Goal: Complete application form

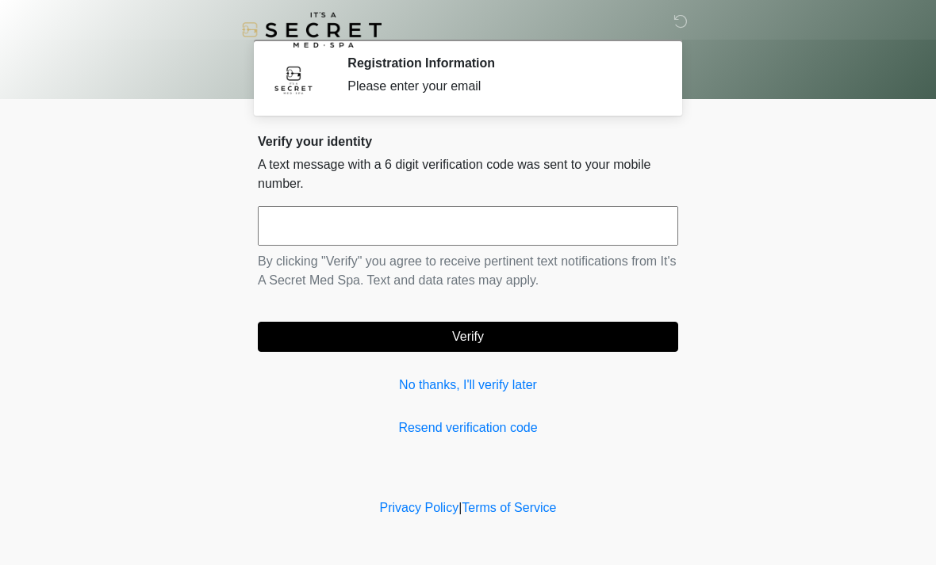
click at [335, 228] on input "text" at bounding box center [468, 226] width 420 height 40
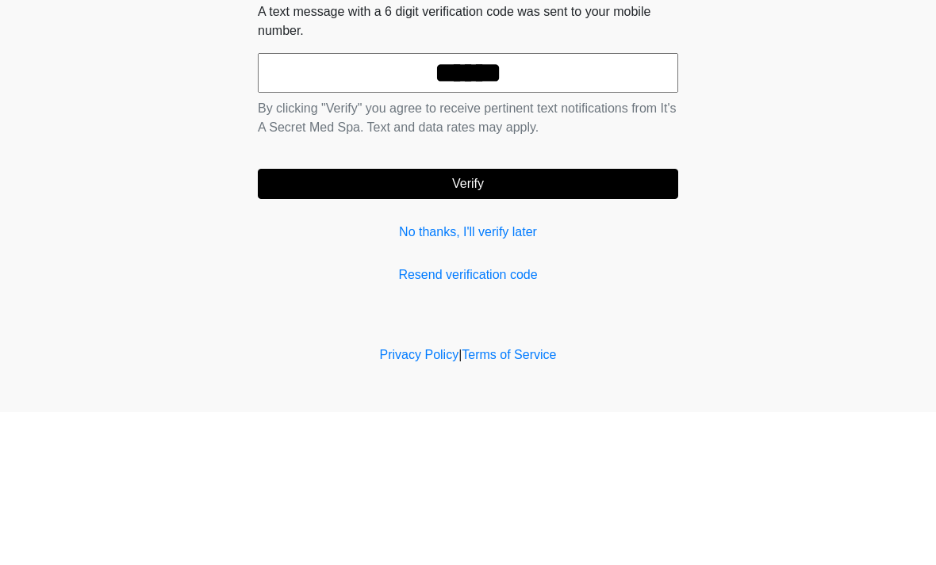
type input "******"
click at [506, 322] on button "Verify" at bounding box center [468, 337] width 420 height 30
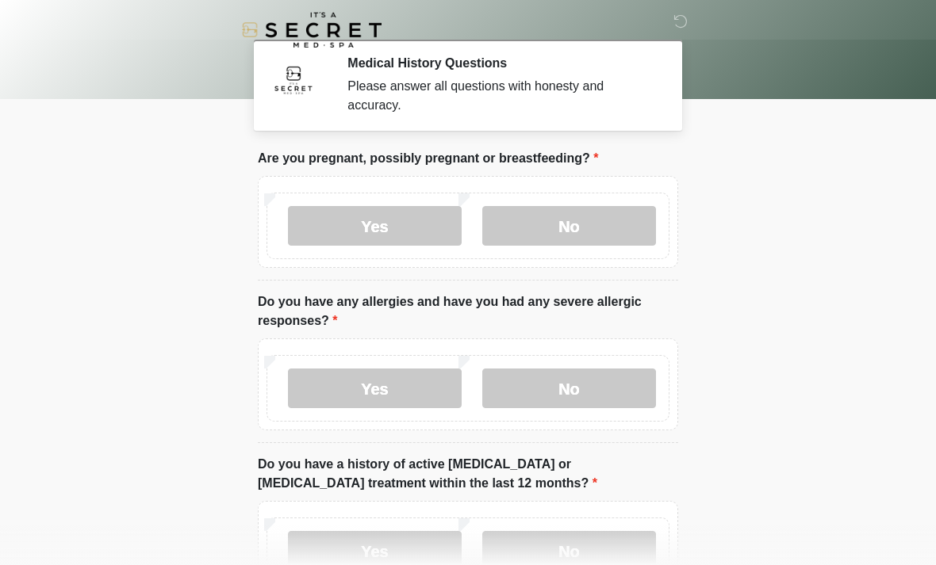
click at [607, 220] on label "No" at bounding box center [569, 226] width 174 height 40
click at [596, 381] on label "No" at bounding box center [569, 389] width 174 height 40
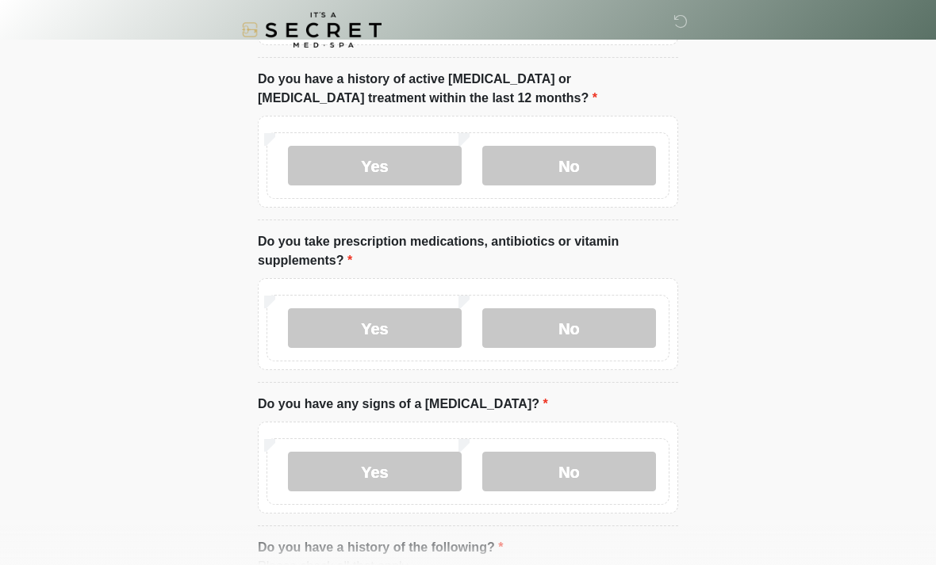
scroll to position [384, 0]
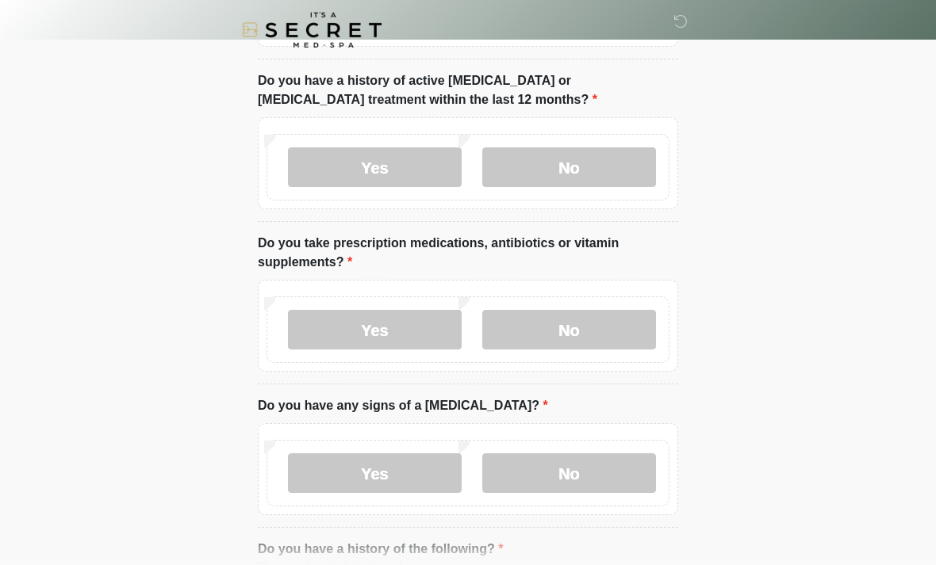
click at [612, 166] on label "No" at bounding box center [569, 167] width 174 height 40
click at [366, 324] on label "Yes" at bounding box center [375, 330] width 174 height 40
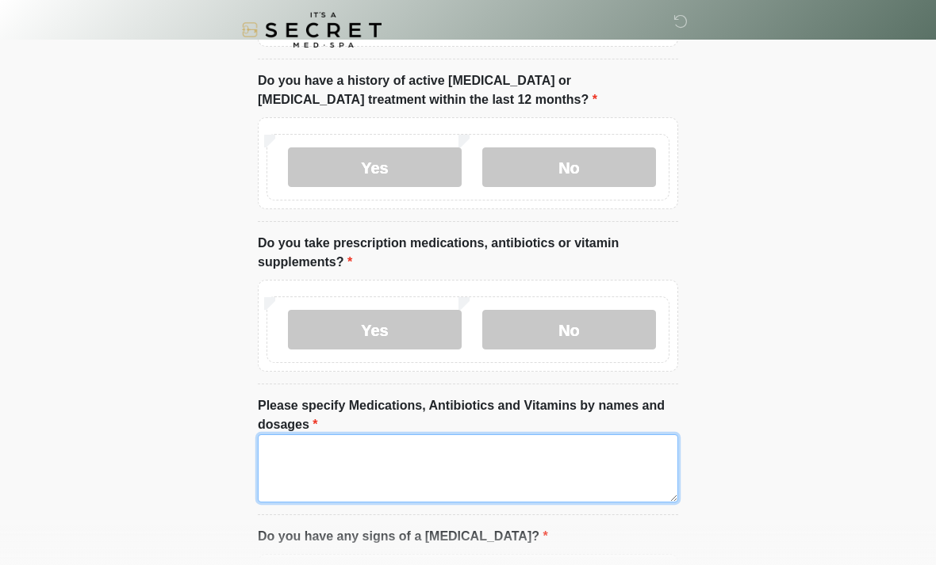
click at [330, 462] on textarea "Please specify Medications, Antibiotics and Vitamins by names and dosages" at bounding box center [468, 469] width 420 height 68
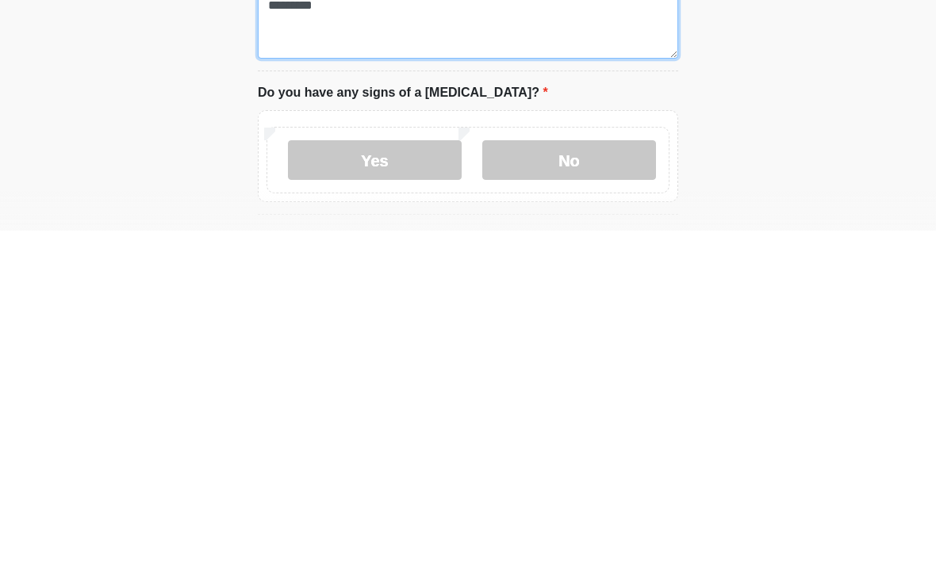
scroll to position [502, 0]
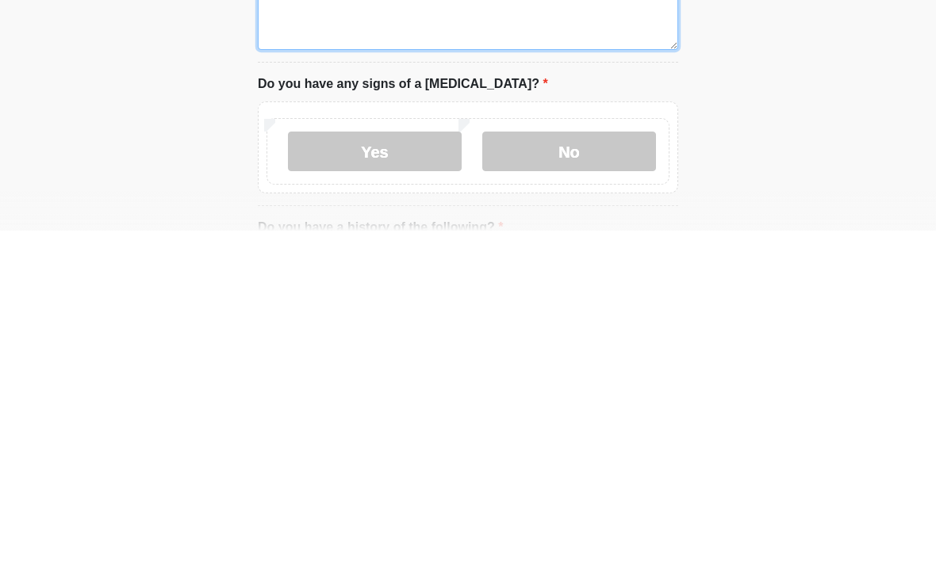
type textarea "*********"
click at [614, 466] on label "No" at bounding box center [569, 486] width 174 height 40
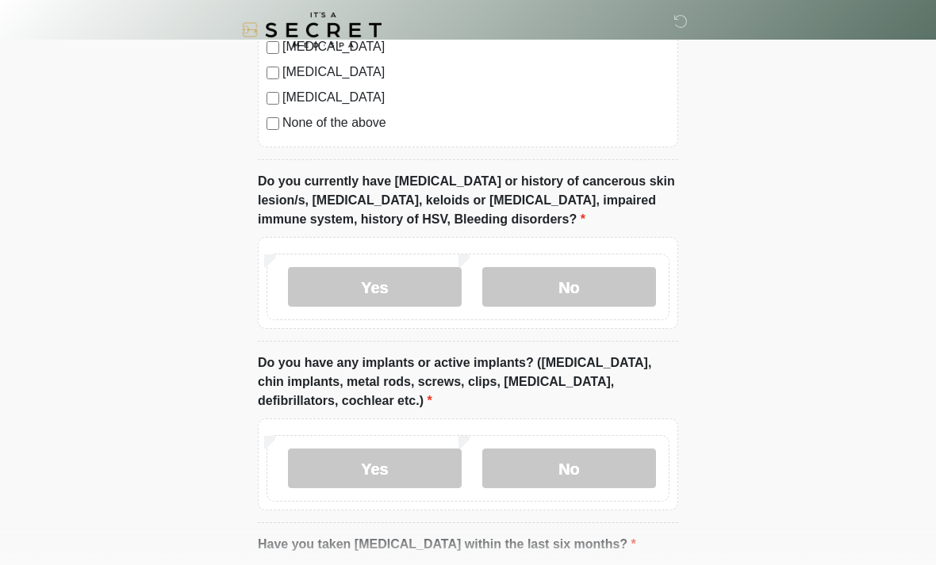
scroll to position [1287, 0]
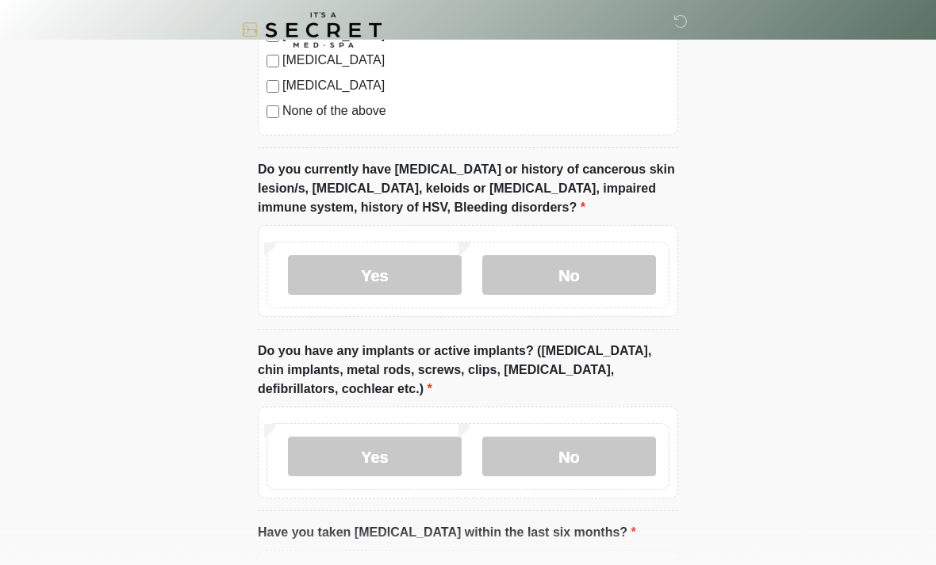
click at [613, 266] on label "No" at bounding box center [569, 275] width 174 height 40
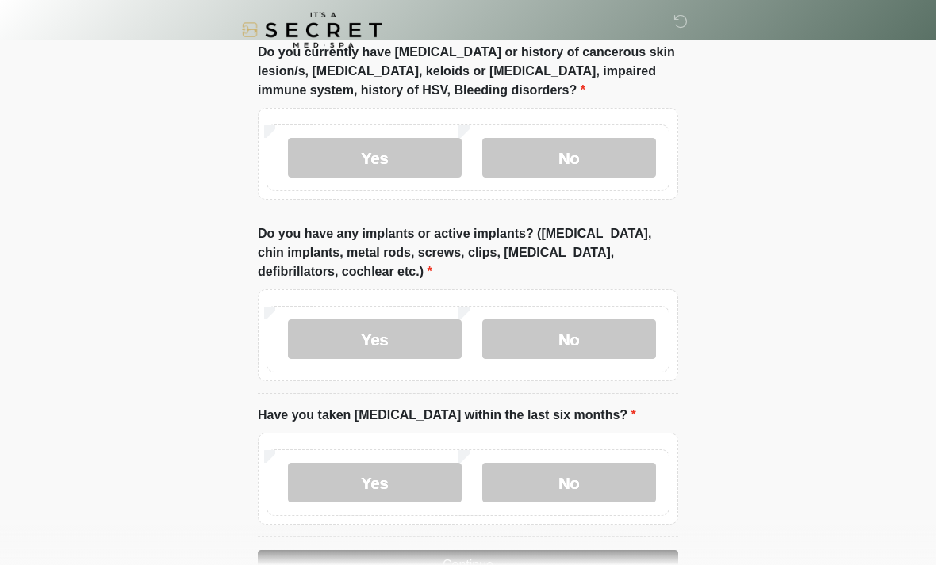
scroll to position [1450, 0]
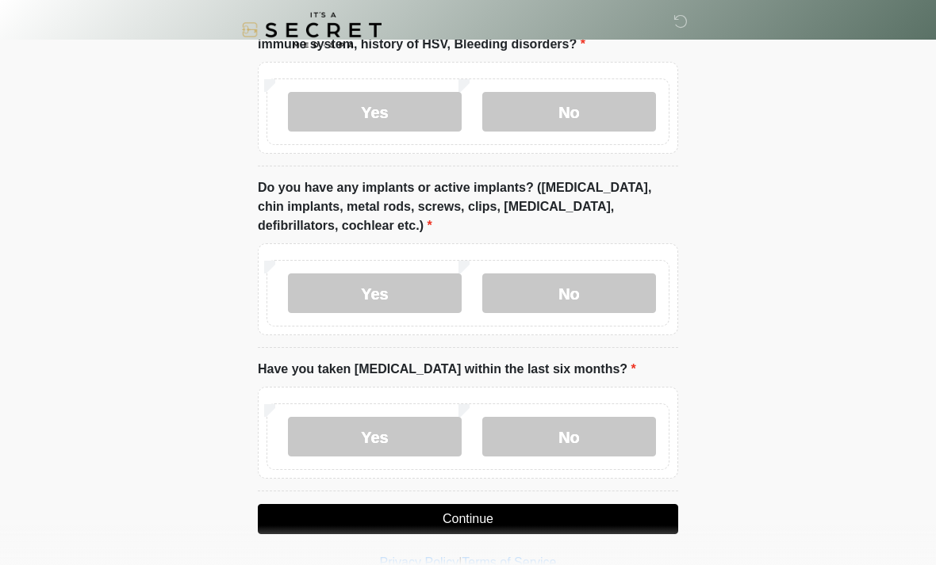
click at [372, 291] on label "Yes" at bounding box center [375, 294] width 174 height 40
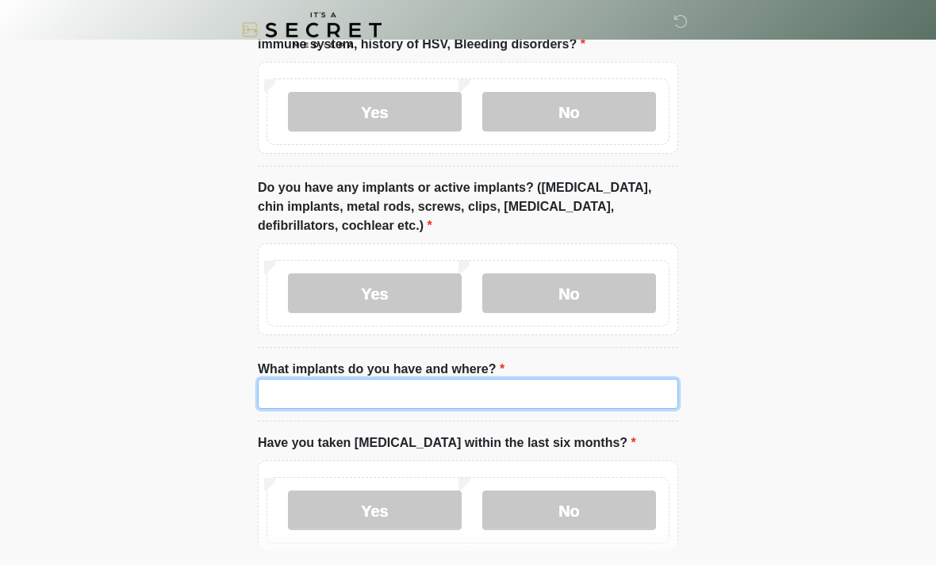
click at [350, 384] on input "What implants do you have and where?" at bounding box center [468, 394] width 420 height 30
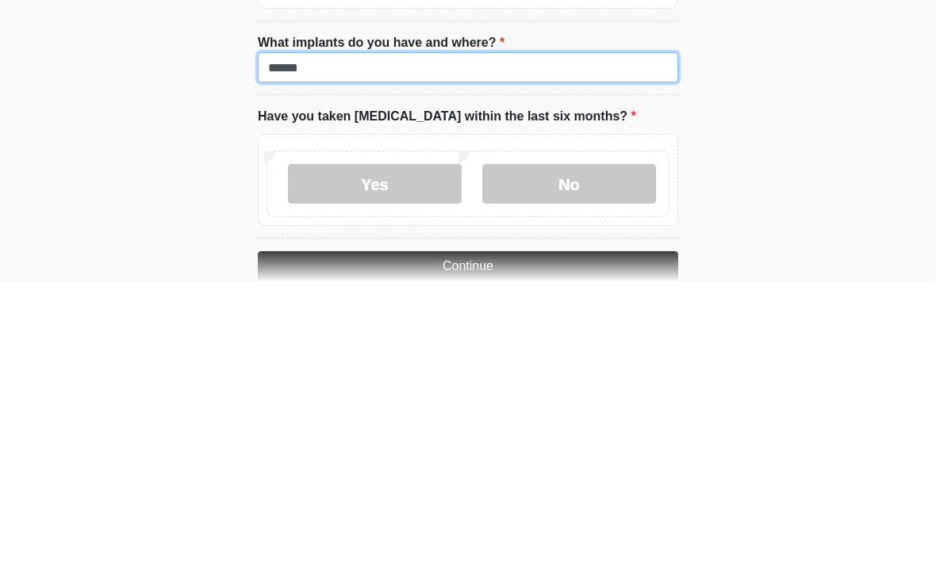
type input "******"
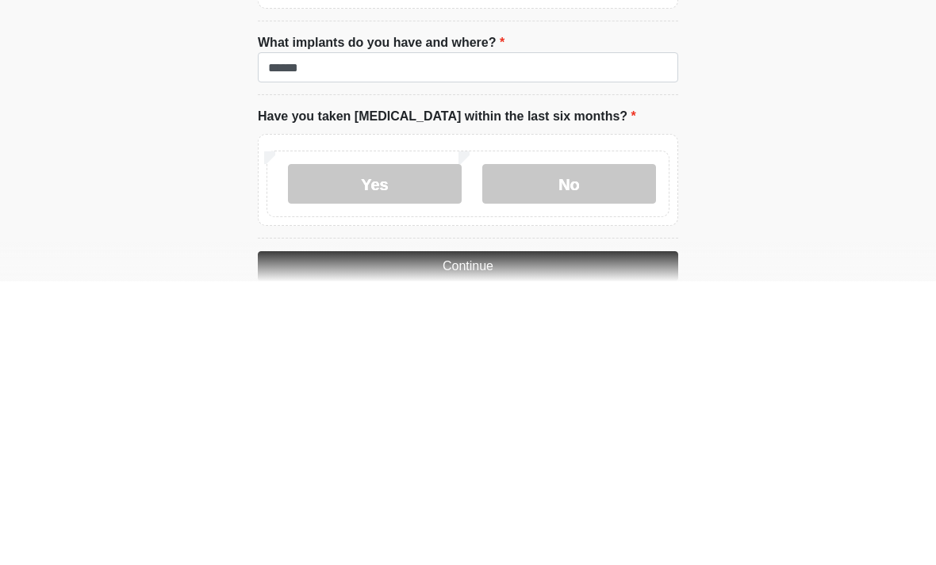
click at [599, 448] on label "No" at bounding box center [569, 468] width 174 height 40
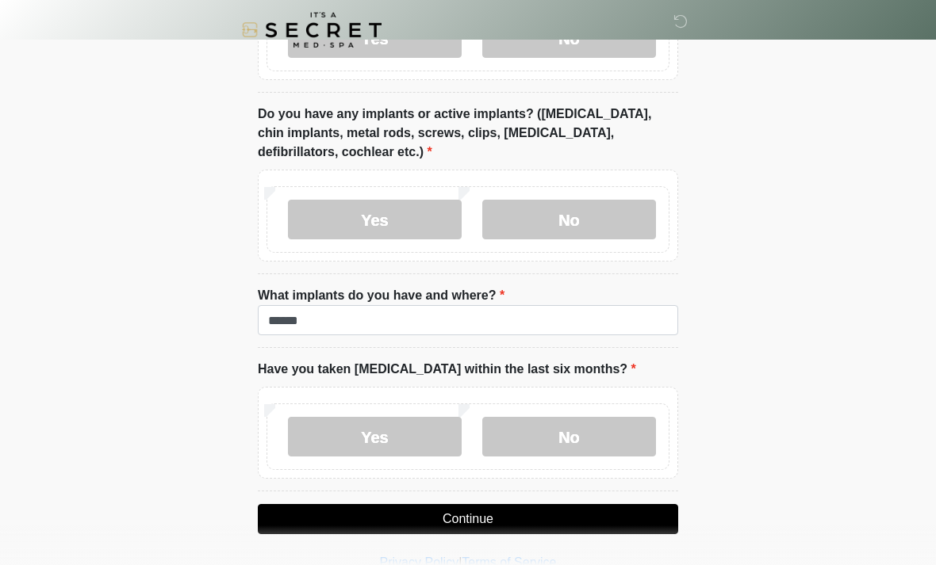
click at [518, 511] on button "Continue" at bounding box center [468, 519] width 420 height 30
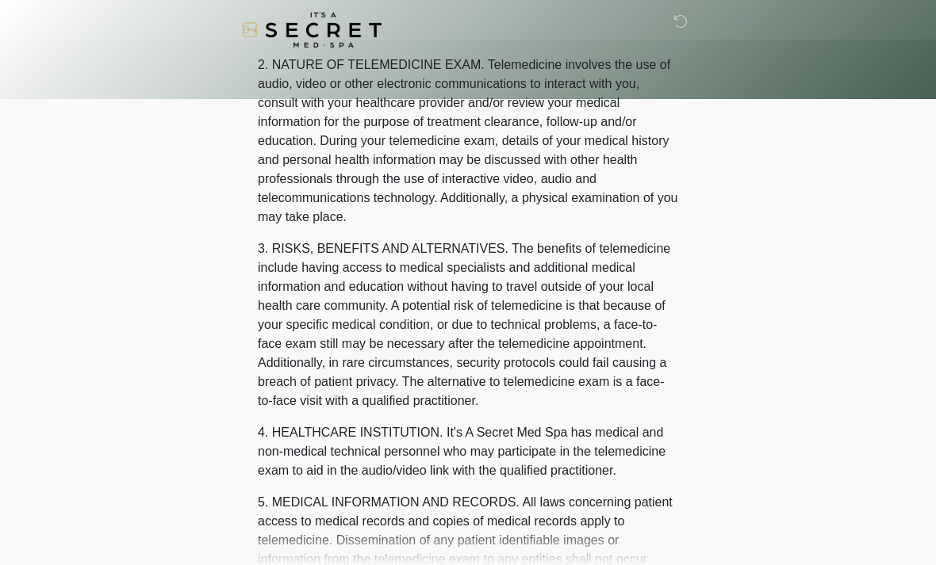
scroll to position [0, 0]
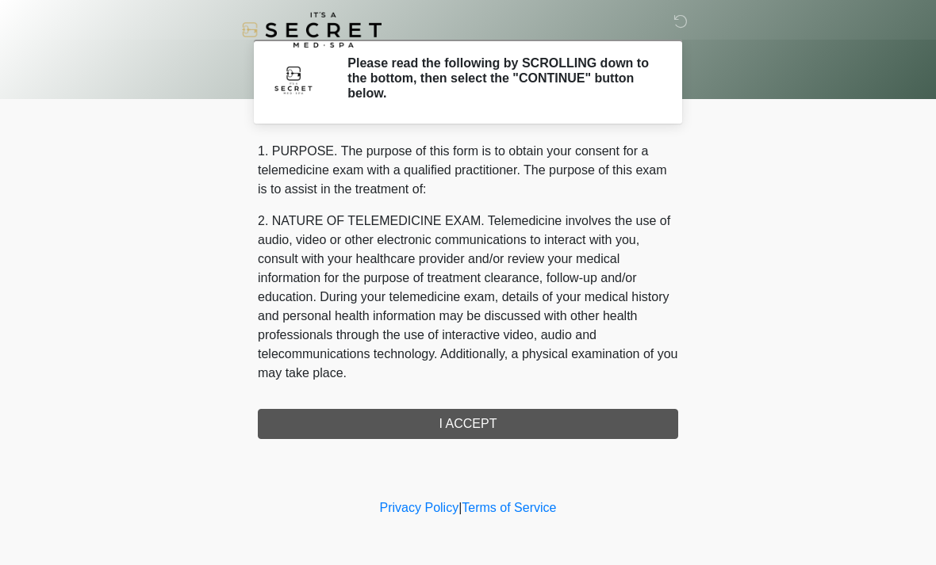
click at [485, 419] on div "1. PURPOSE. The purpose of this form is to obtain your consent for a telemedici…" at bounding box center [468, 290] width 420 height 297
click at [451, 419] on div "1. PURPOSE. The purpose of this form is to obtain your consent for a telemedici…" at bounding box center [468, 290] width 420 height 297
click at [511, 416] on div "1. PURPOSE. The purpose of this form is to obtain your consent for a telemedici…" at bounding box center [468, 290] width 420 height 297
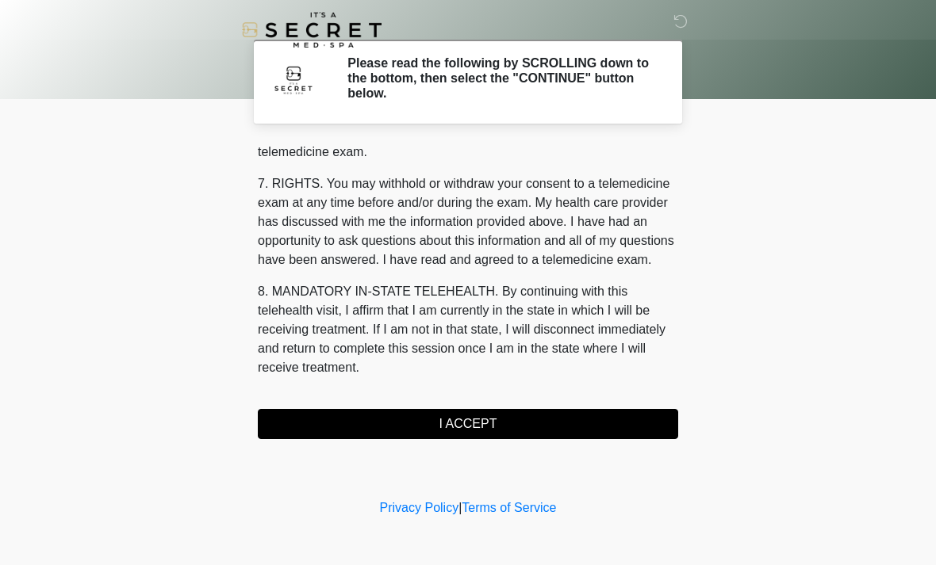
scroll to position [672, 0]
click at [475, 416] on button "I ACCEPT" at bounding box center [468, 424] width 420 height 30
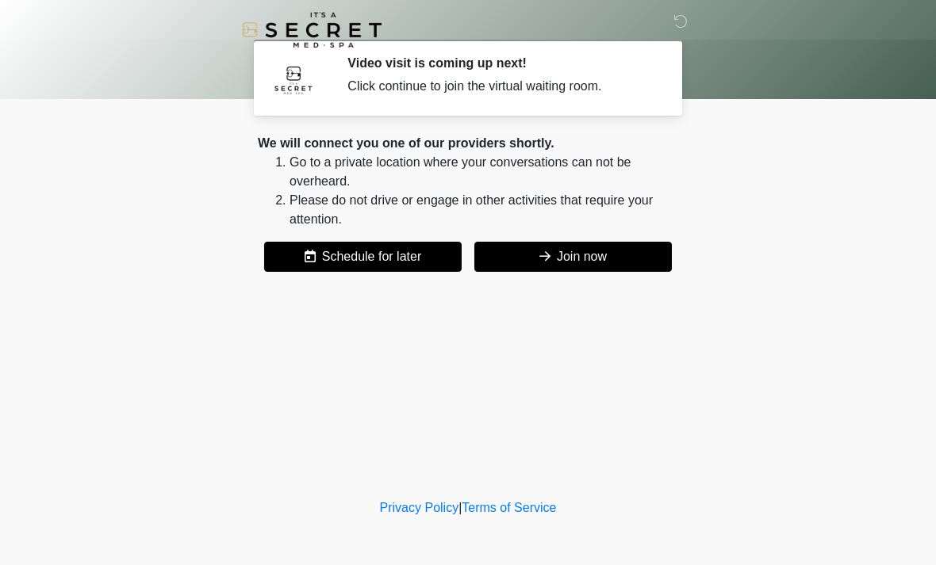
click at [604, 251] on button "Join now" at bounding box center [572, 257] width 197 height 30
